Goal: Information Seeking & Learning: Learn about a topic

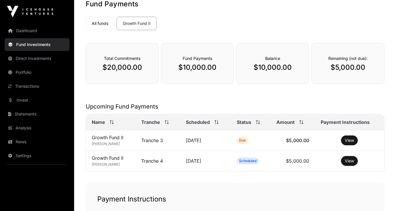
scroll to position [34, 0]
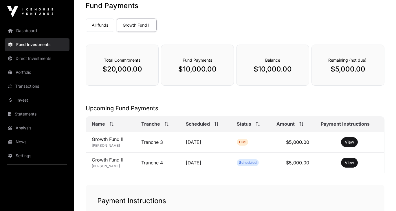
click at [354, 60] on span "Remaining (not due):" at bounding box center [347, 60] width 39 height 5
click at [107, 24] on link "All funds" at bounding box center [100, 25] width 29 height 13
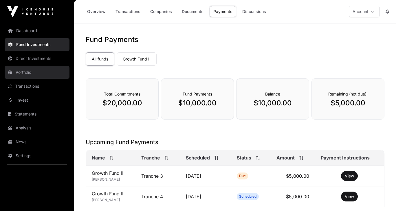
click at [27, 72] on link "Portfolio" at bounding box center [37, 72] width 65 height 13
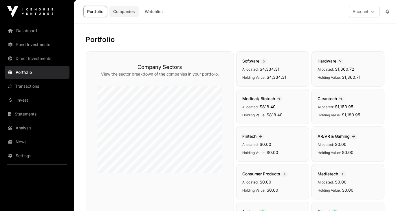
click at [129, 13] on link "Companies" at bounding box center [123, 11] width 29 height 11
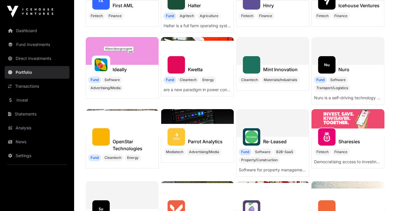
scroll to position [184, 0]
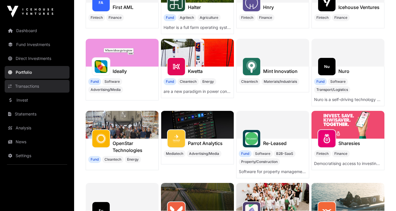
click at [47, 86] on link "Transactions" at bounding box center [37, 86] width 65 height 13
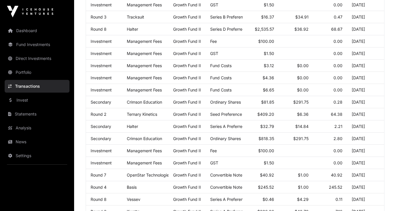
scroll to position [145, 0]
click at [30, 102] on link "Invest" at bounding box center [37, 100] width 65 height 13
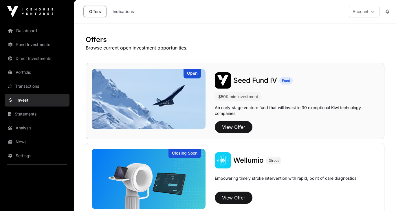
scroll to position [29, 0]
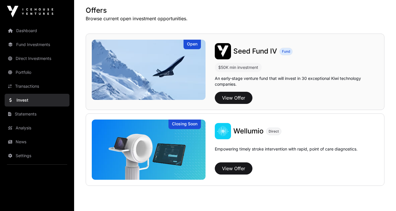
click at [254, 50] on span "Seed Fund IV" at bounding box center [255, 51] width 44 height 8
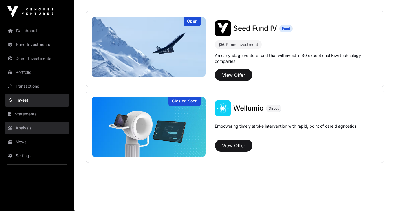
click at [39, 127] on link "Analysis" at bounding box center [37, 128] width 65 height 13
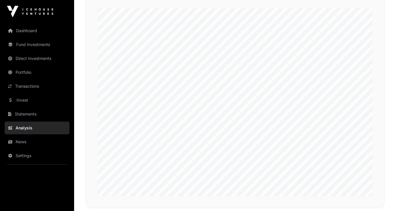
scroll to position [1324, 0]
click at [30, 30] on link "Dashboard" at bounding box center [37, 30] width 65 height 13
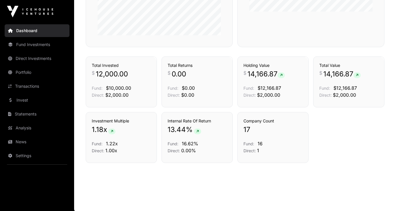
scroll to position [307, 0]
click at [110, 95] on span "$2,000.00" at bounding box center [116, 96] width 23 height 6
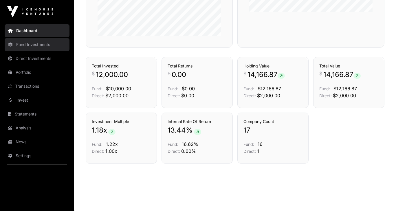
click at [42, 45] on link "Fund Investments" at bounding box center [37, 44] width 65 height 13
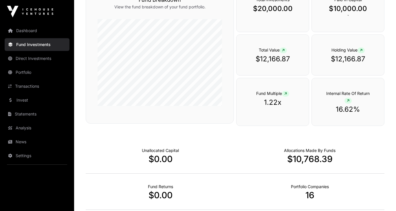
scroll to position [252, 0]
click at [285, 49] on icon at bounding box center [283, 49] width 3 height 3
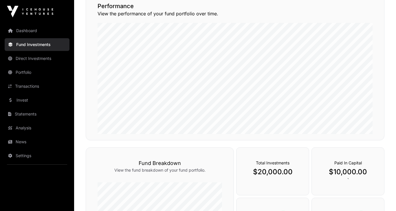
scroll to position [0, 0]
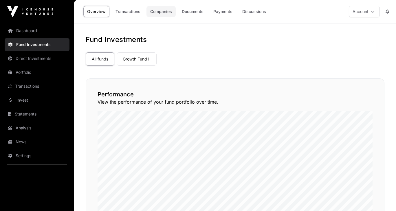
click at [157, 12] on link "Companies" at bounding box center [161, 11] width 29 height 11
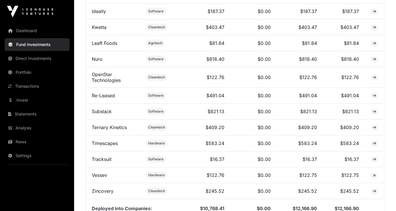
scroll to position [403, 0]
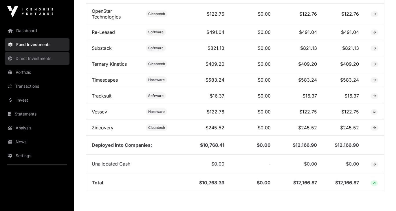
click at [41, 57] on link "Direct Investments" at bounding box center [37, 58] width 65 height 13
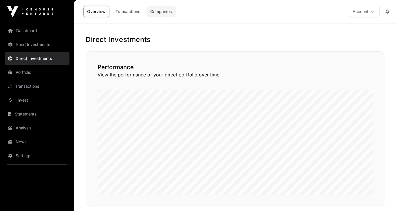
click at [173, 11] on link "Companies" at bounding box center [161, 11] width 29 height 11
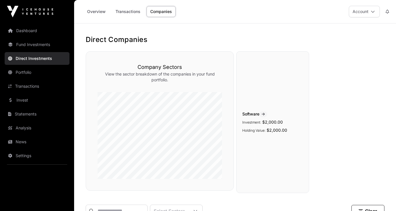
scroll to position [97, 0]
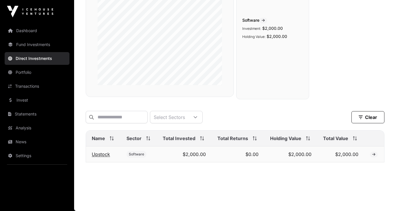
click at [101, 155] on link "Upstock" at bounding box center [101, 154] width 18 height 6
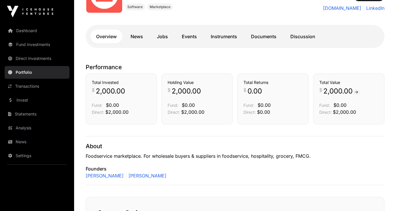
scroll to position [98, 0]
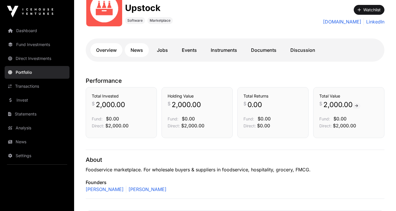
click at [142, 51] on link "News" at bounding box center [137, 50] width 24 height 14
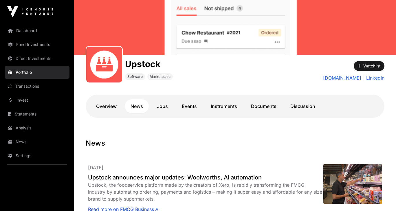
scroll to position [40, 0]
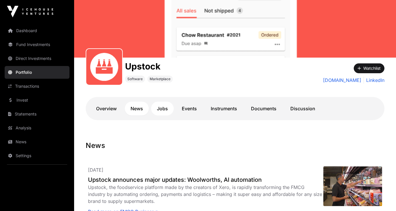
click at [153, 106] on link "Jobs" at bounding box center [162, 109] width 23 height 14
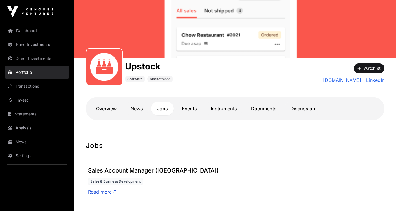
click at [164, 111] on link "Jobs" at bounding box center [162, 109] width 23 height 14
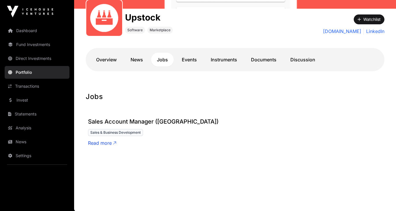
scroll to position [89, 0]
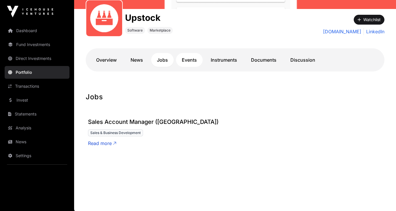
click at [191, 58] on link "Events" at bounding box center [189, 60] width 27 height 14
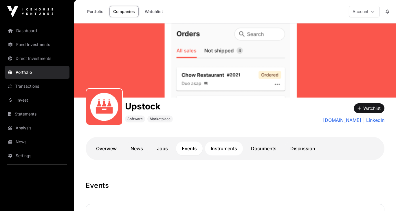
click at [220, 147] on link "Instruments" at bounding box center [224, 149] width 38 height 14
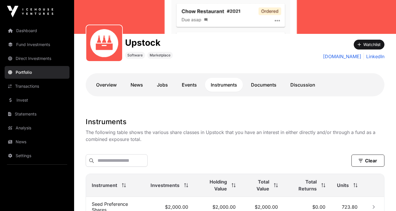
scroll to position [62, 0]
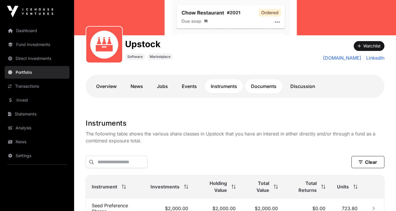
click at [261, 88] on link "Documents" at bounding box center [263, 86] width 37 height 14
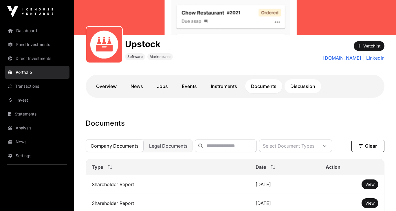
click at [300, 88] on link "Discussion" at bounding box center [303, 86] width 36 height 14
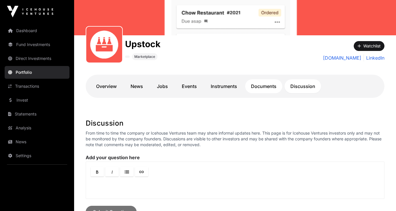
click at [262, 87] on link "Documents" at bounding box center [263, 86] width 37 height 14
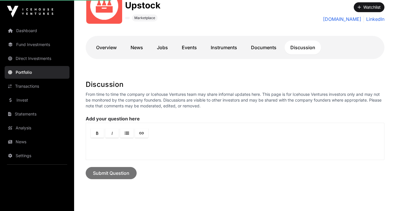
scroll to position [105, 0]
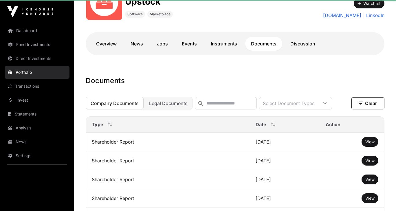
click at [270, 40] on link "Documents" at bounding box center [263, 44] width 37 height 14
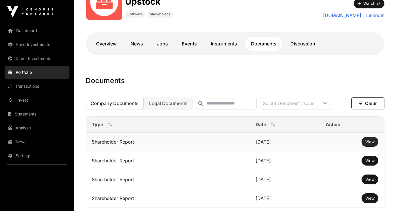
click at [371, 144] on span "View" at bounding box center [369, 141] width 9 height 5
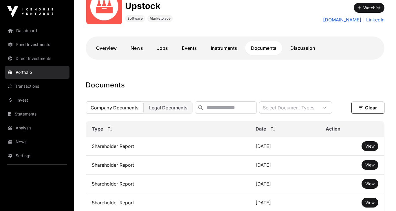
scroll to position [100, 0]
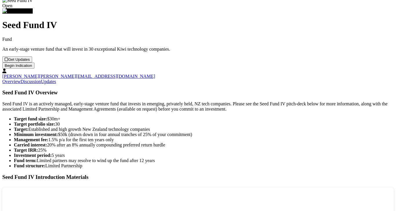
scroll to position [600, 0]
